Goal: Transaction & Acquisition: Book appointment/travel/reservation

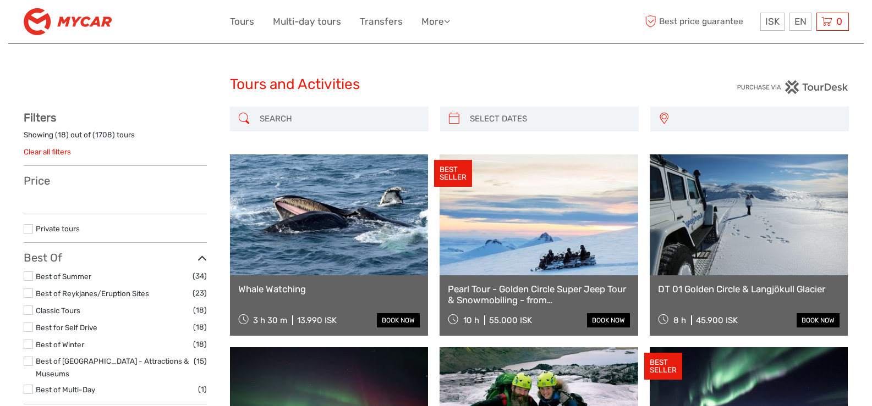
select select
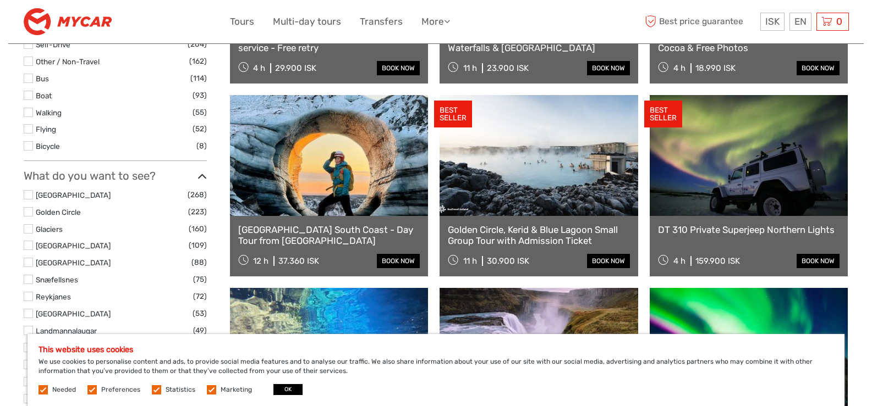
scroll to position [449, 0]
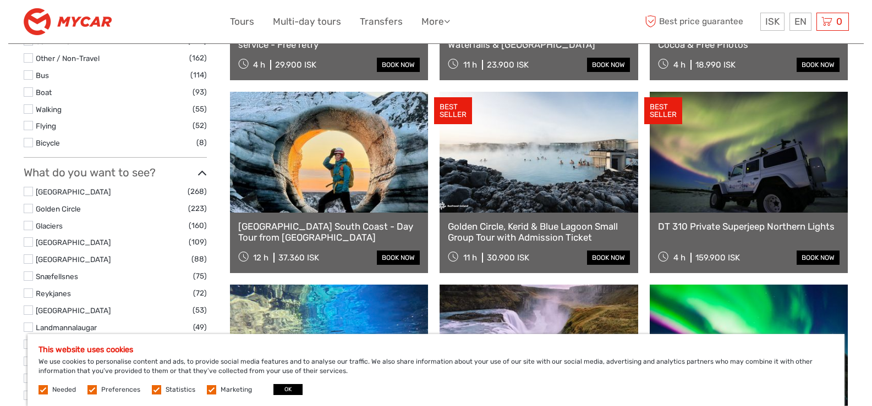
click at [531, 187] on link at bounding box center [538, 152] width 199 height 121
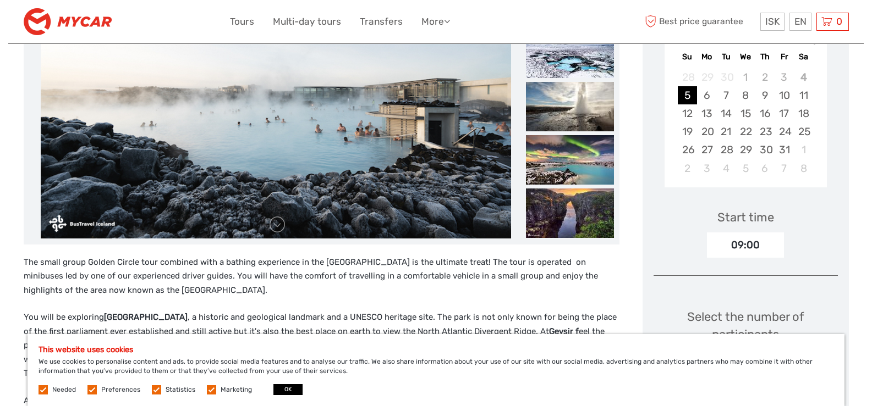
scroll to position [221, 0]
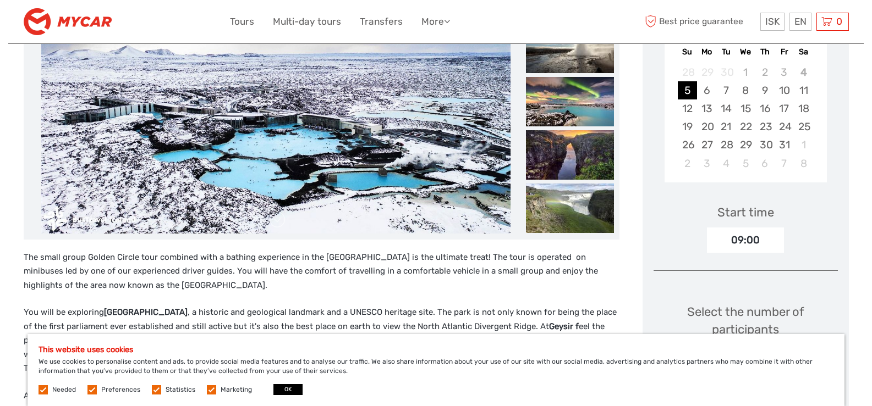
click at [406, 153] on img at bounding box center [275, 102] width 469 height 264
click at [557, 60] on img at bounding box center [570, 48] width 88 height 49
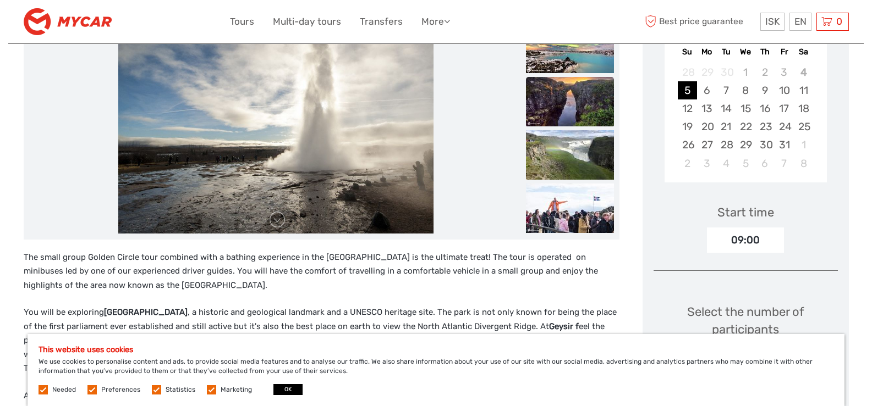
click at [556, 89] on img at bounding box center [570, 101] width 88 height 49
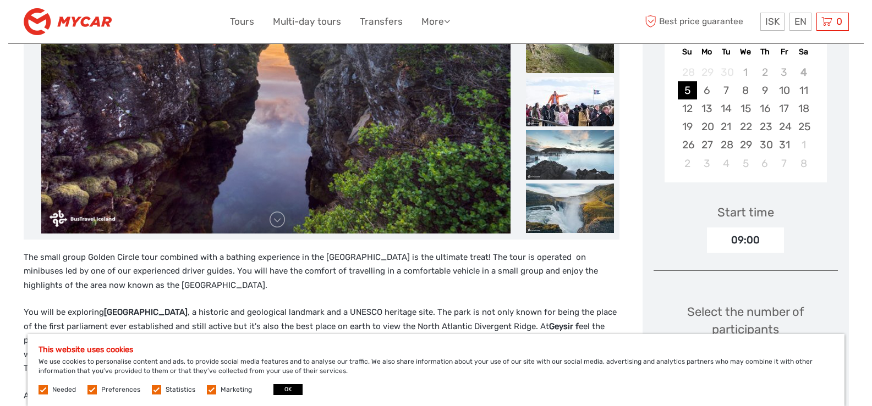
click at [556, 123] on img at bounding box center [570, 101] width 88 height 49
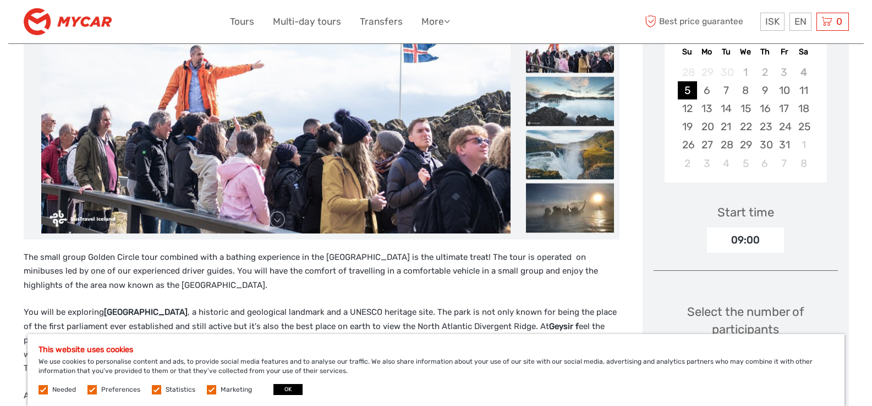
click at [557, 150] on img at bounding box center [570, 154] width 88 height 49
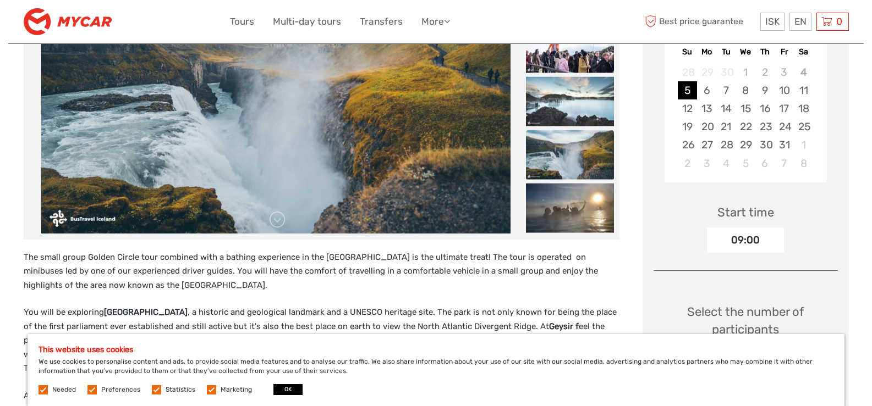
click at [560, 179] on img at bounding box center [570, 154] width 88 height 49
click at [560, 198] on img at bounding box center [570, 207] width 88 height 49
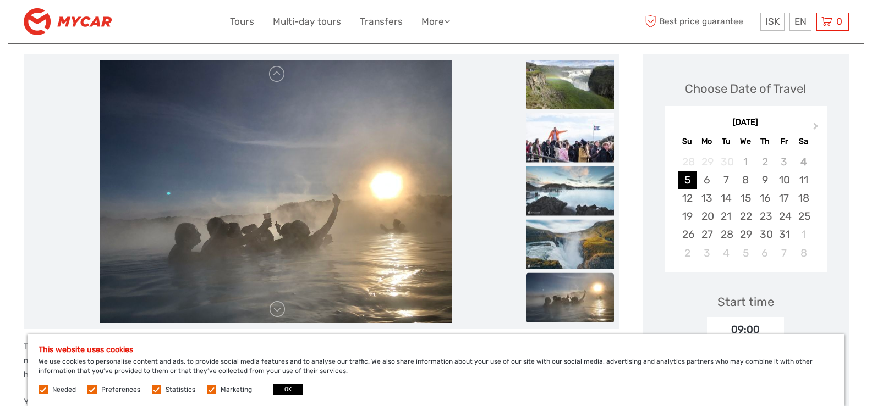
scroll to position [78, 0]
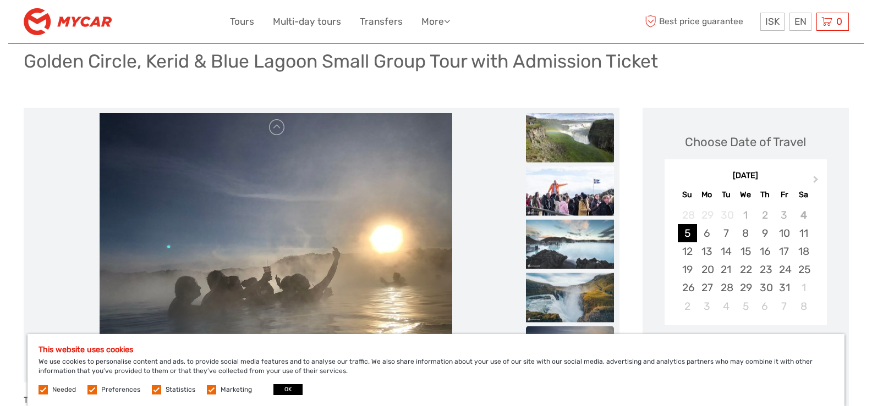
click at [563, 125] on img at bounding box center [570, 137] width 88 height 49
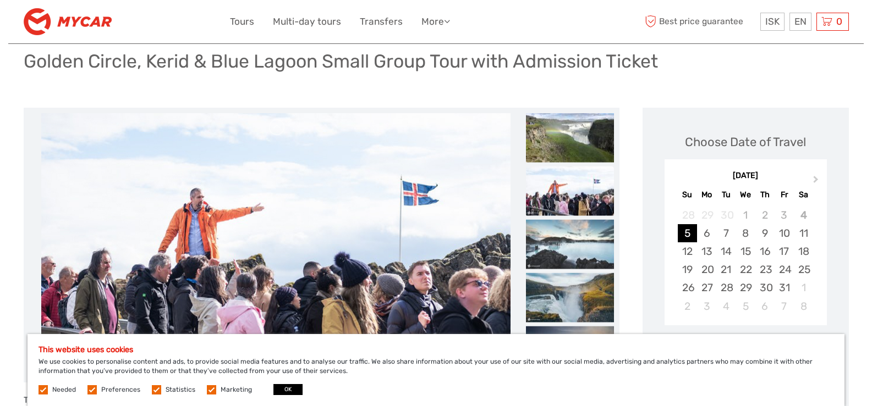
click at [563, 188] on img at bounding box center [570, 190] width 88 height 49
click at [560, 234] on img at bounding box center [570, 243] width 88 height 49
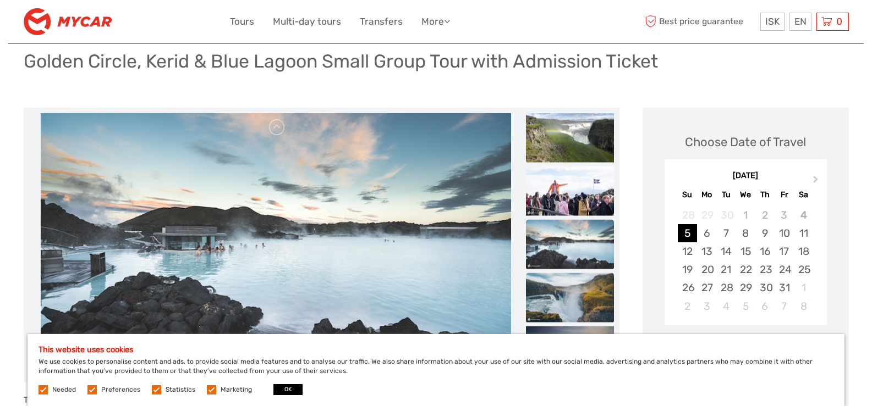
click at [563, 292] on img at bounding box center [570, 297] width 88 height 49
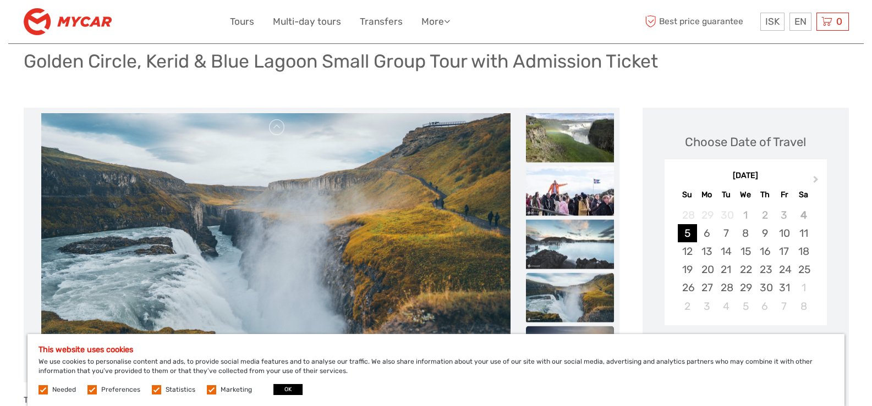
click at [562, 326] on img at bounding box center [570, 350] width 88 height 49
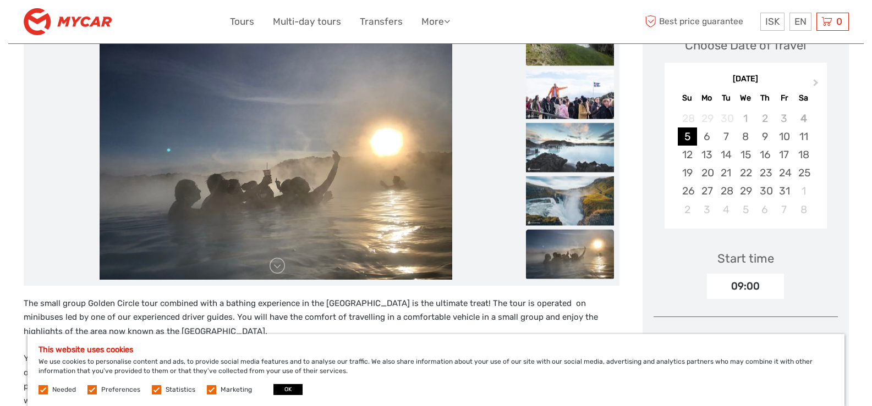
scroll to position [196, 0]
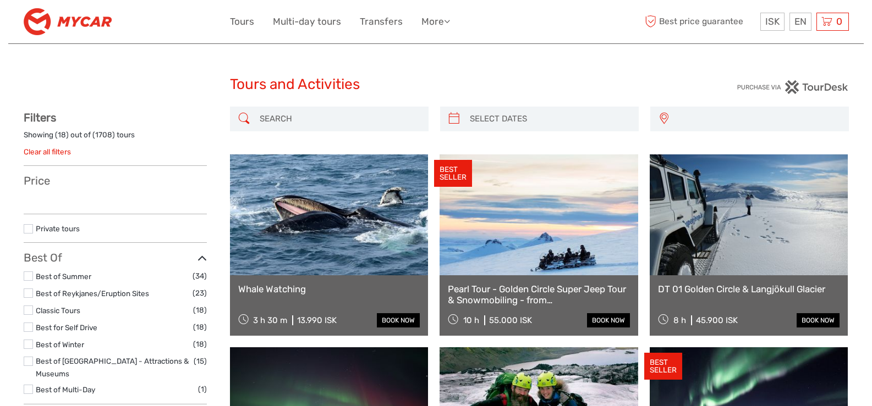
select select
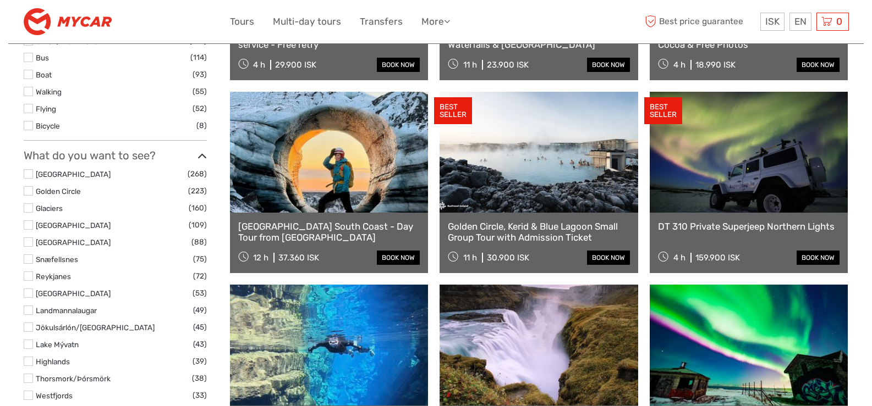
select select
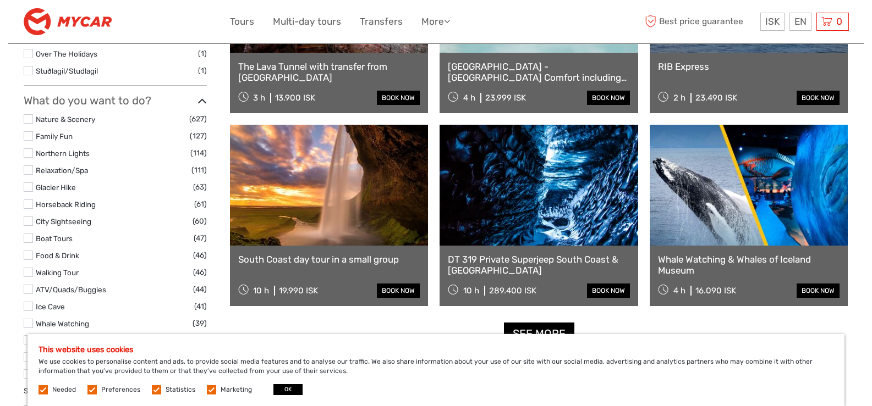
scroll to position [1009, 0]
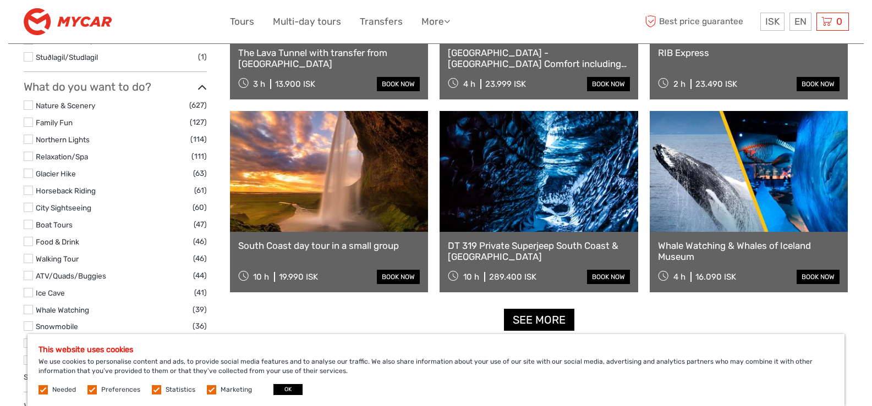
click at [372, 164] on link at bounding box center [329, 171] width 199 height 121
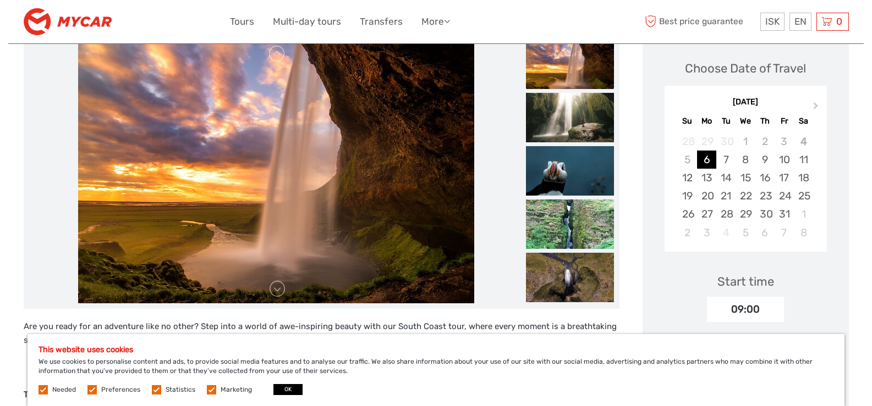
scroll to position [167, 0]
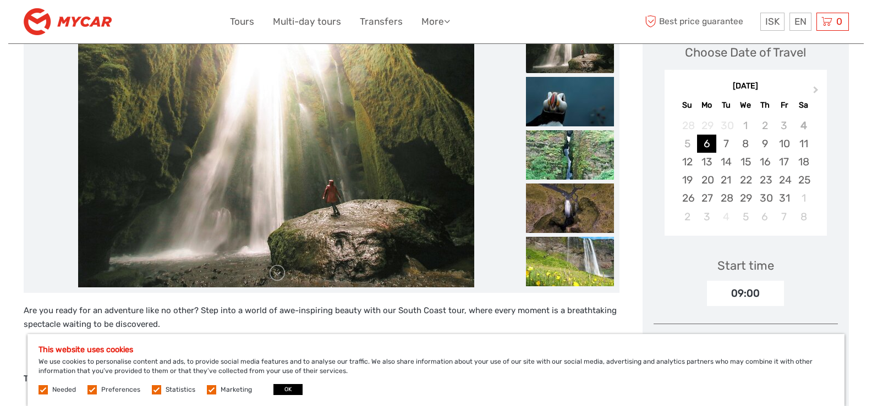
click at [574, 100] on img at bounding box center [570, 101] width 88 height 49
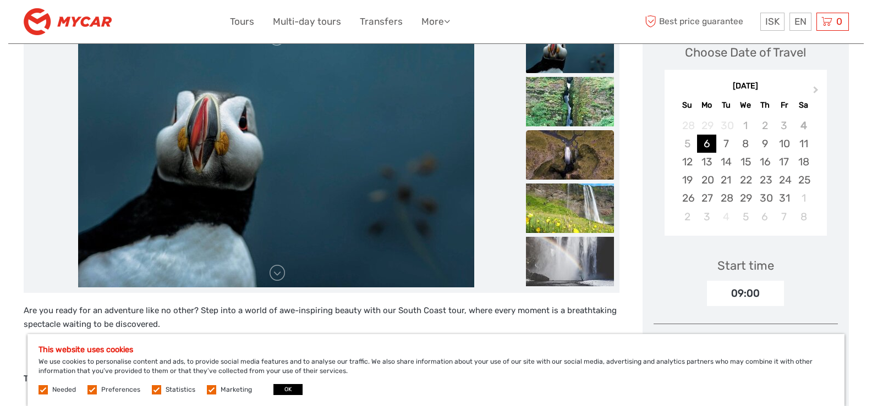
click at [574, 145] on img at bounding box center [570, 154] width 88 height 49
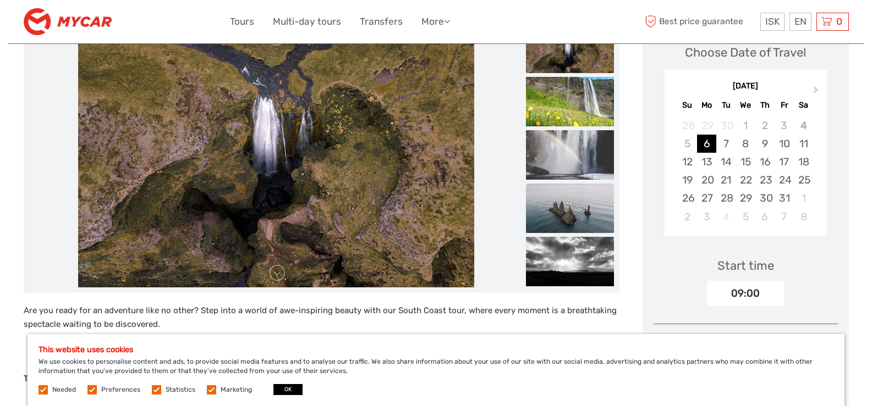
click at [574, 188] on img at bounding box center [570, 208] width 88 height 49
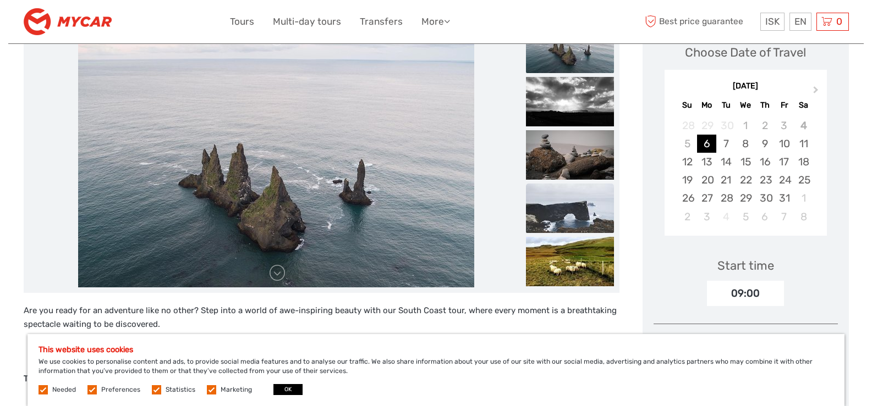
click at [574, 218] on img at bounding box center [570, 208] width 88 height 49
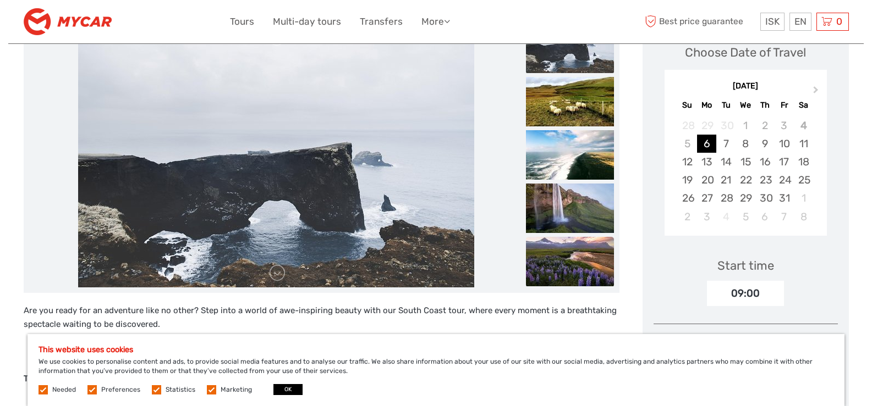
click at [572, 242] on img at bounding box center [570, 261] width 88 height 49
